Goal: Information Seeking & Learning: Learn about a topic

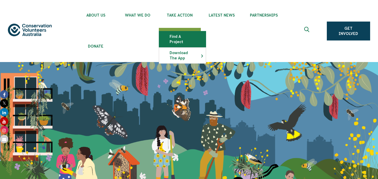
click at [183, 37] on link "Find a project" at bounding box center [182, 39] width 47 height 16
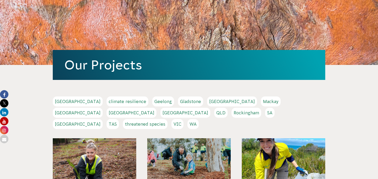
scroll to position [75, 0]
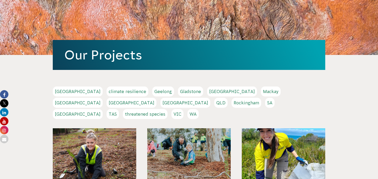
click at [156, 98] on link "NSW" at bounding box center [132, 103] width 50 height 10
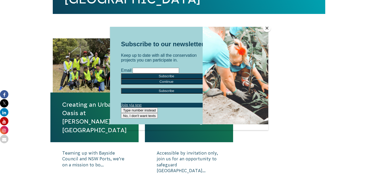
scroll to position [205, 0]
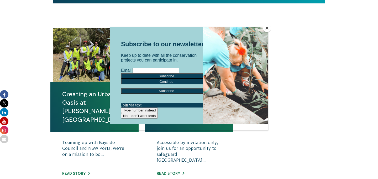
click at [292, 83] on div at bounding box center [189, 89] width 378 height 179
click at [268, 31] on button "Close" at bounding box center [267, 28] width 8 height 8
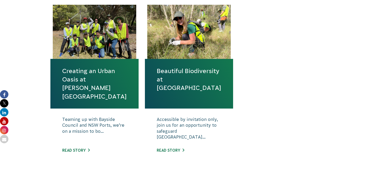
scroll to position [228, 0]
